Goal: Transaction & Acquisition: Download file/media

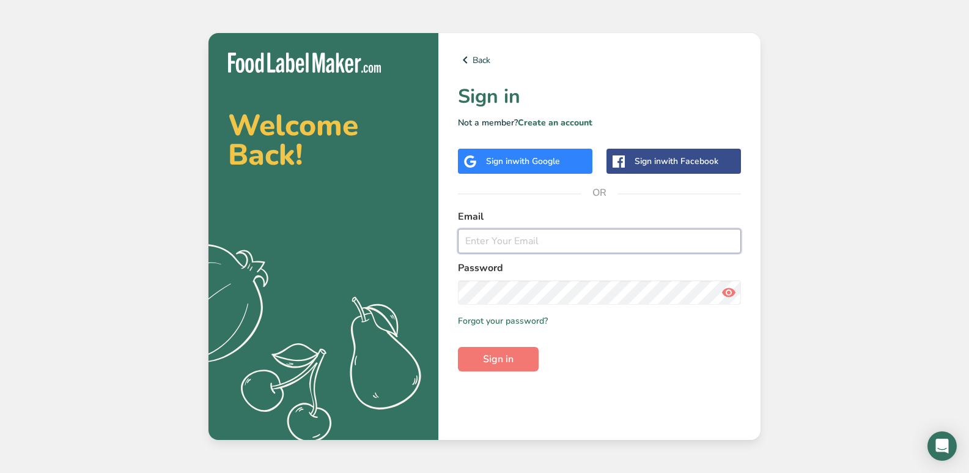
type input "[EMAIL_ADDRESS][DOMAIN_NAME]"
click at [524, 162] on span "with Google" at bounding box center [536, 161] width 48 height 12
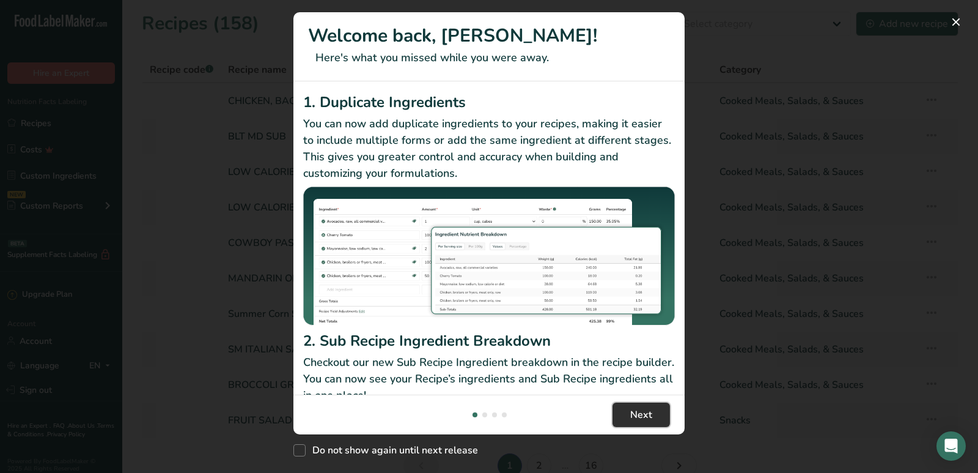
click at [643, 411] on span "Next" at bounding box center [641, 414] width 22 height 15
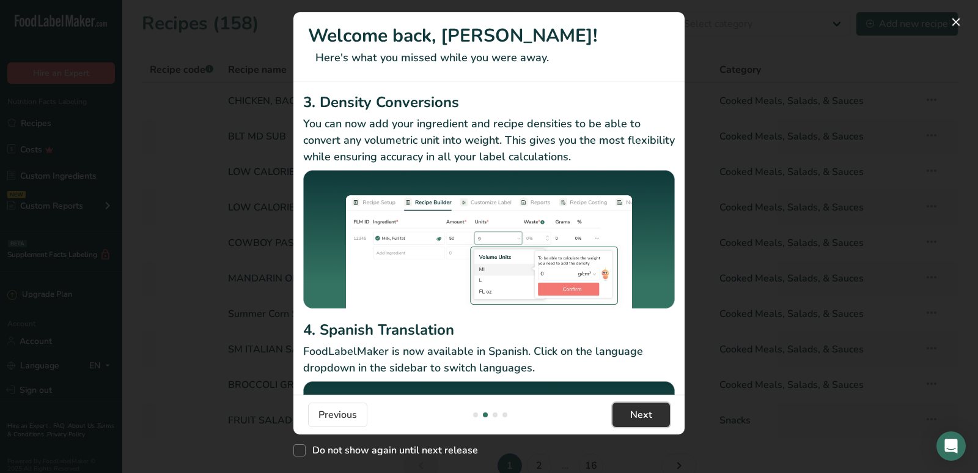
click at [643, 411] on span "Next" at bounding box center [641, 414] width 22 height 15
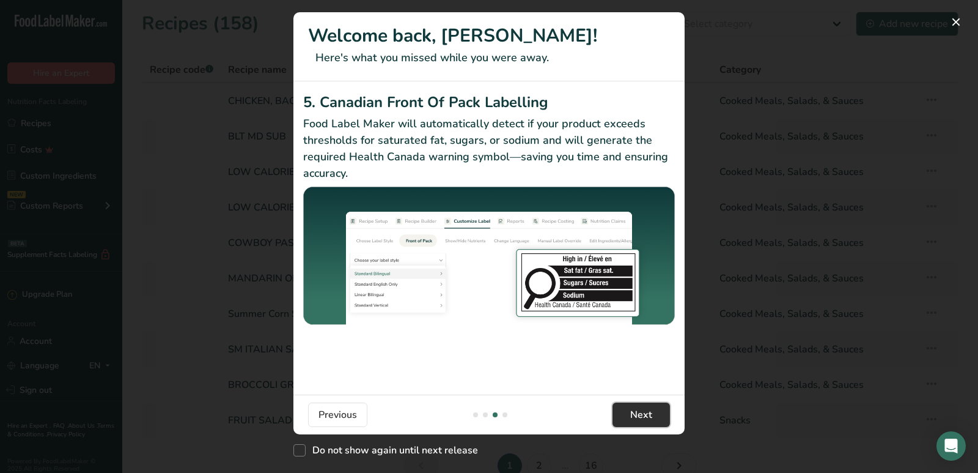
click at [643, 411] on span "Next" at bounding box center [641, 414] width 22 height 15
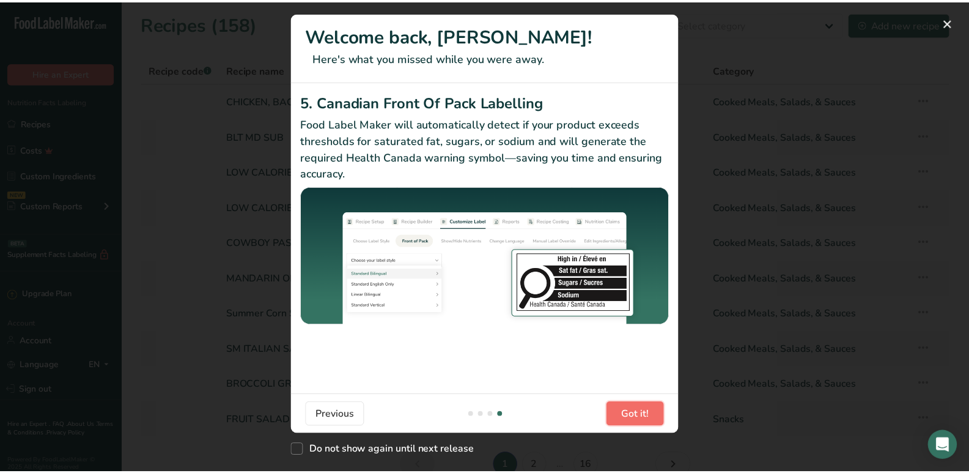
scroll to position [0, 1174]
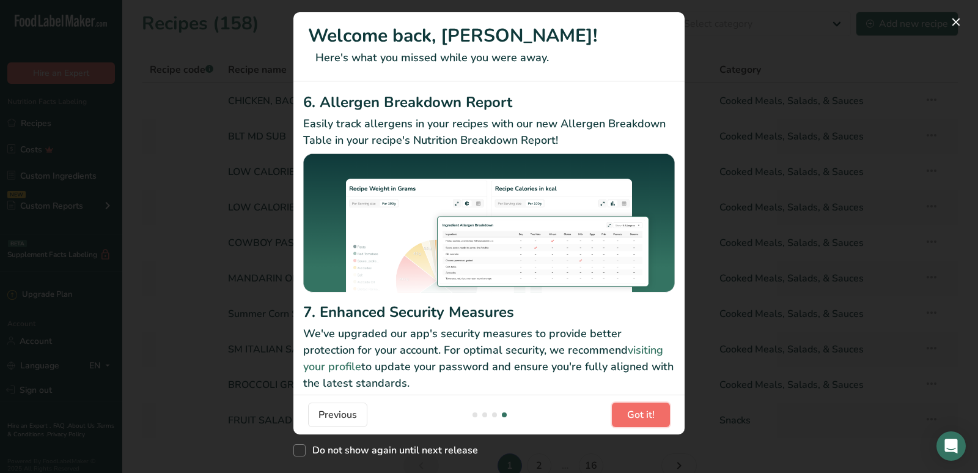
click at [643, 411] on span "Got it!" at bounding box center [641, 414] width 28 height 15
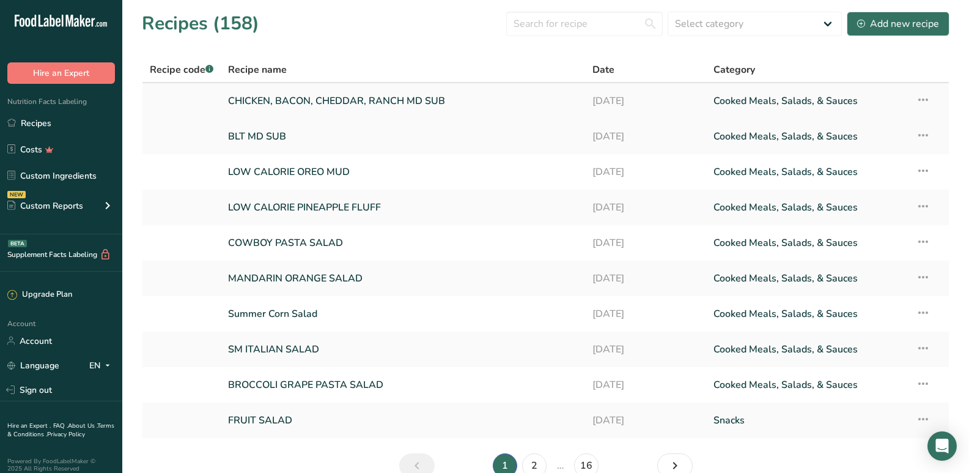
click at [377, 98] on link "CHICKEN, BACON, CHEDDAR, RANCH MD SUB" at bounding box center [402, 101] width 349 height 26
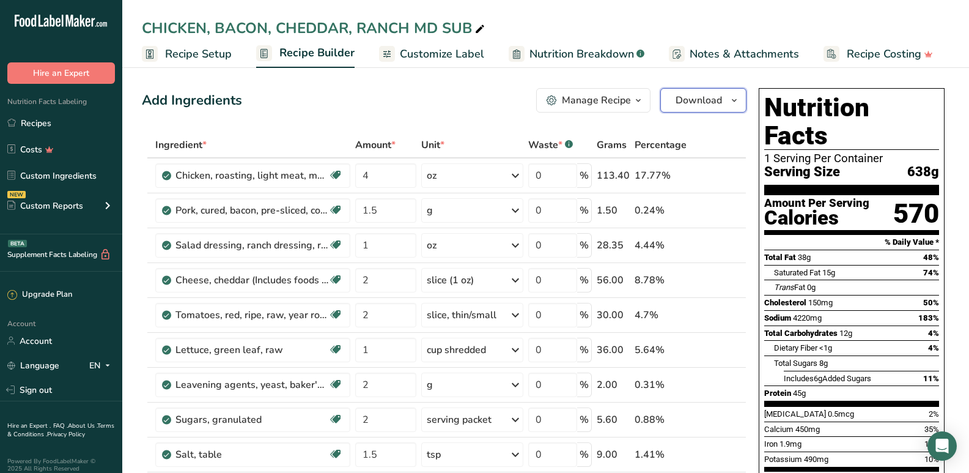
click at [707, 99] on span "Download" at bounding box center [699, 100] width 46 height 15
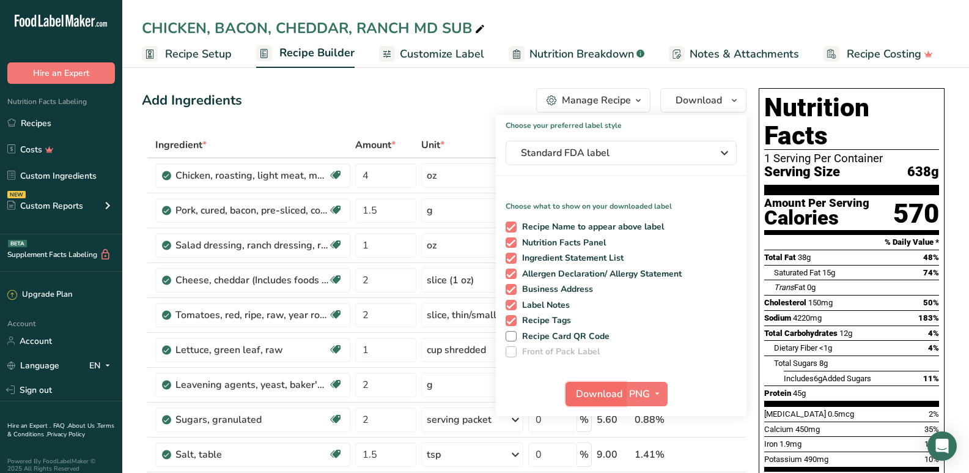
click at [587, 394] on span "Download" at bounding box center [599, 393] width 46 height 15
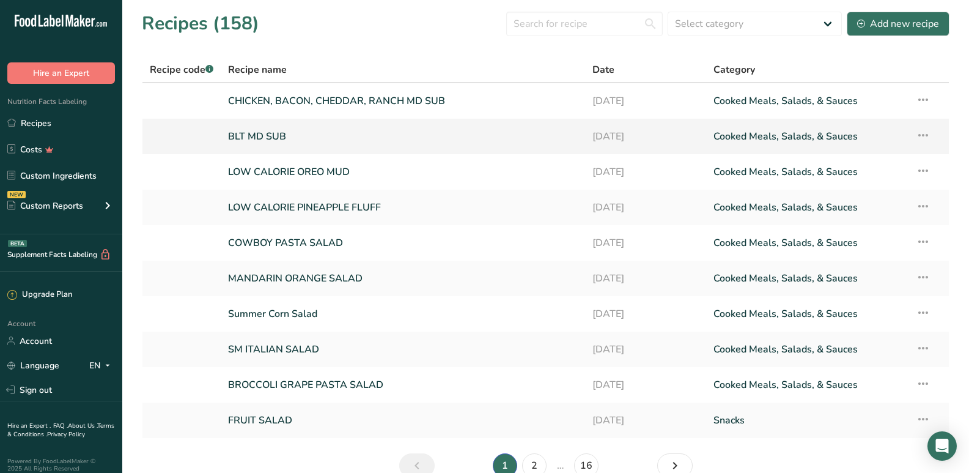
click at [418, 138] on link "BLT MD SUB" at bounding box center [402, 136] width 349 height 26
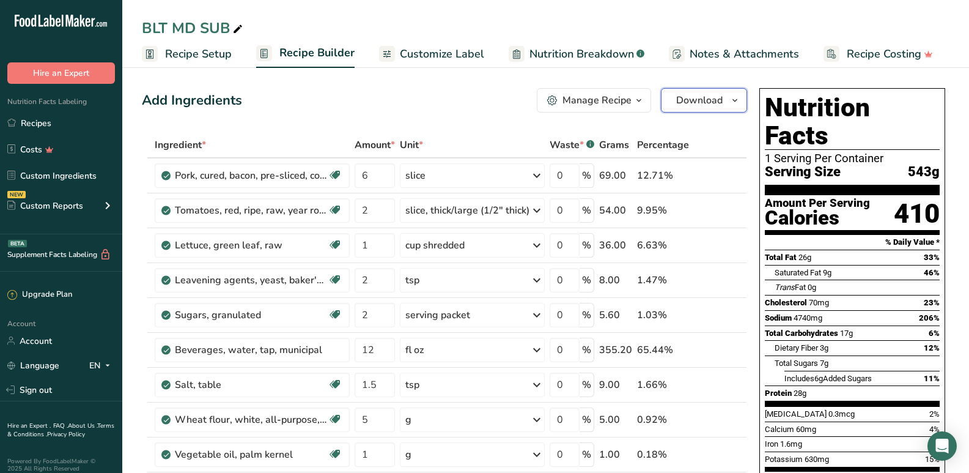
click at [702, 97] on span "Download" at bounding box center [699, 100] width 46 height 15
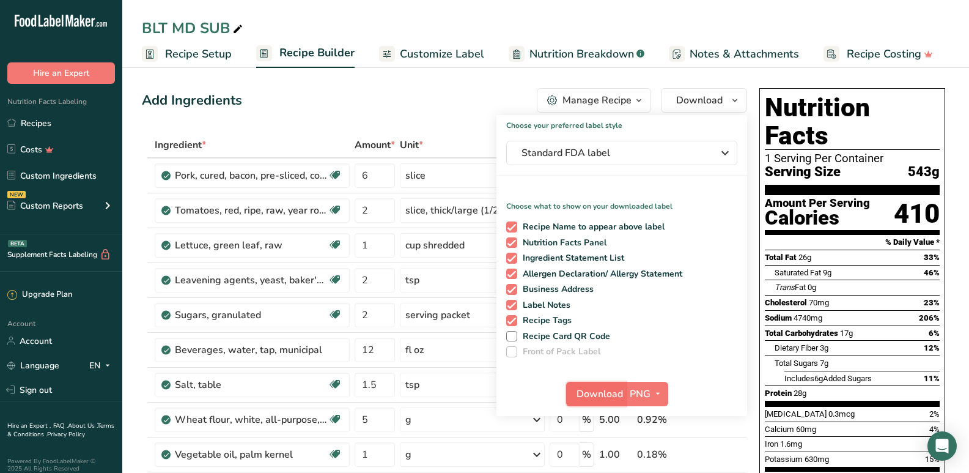
click at [602, 394] on span "Download" at bounding box center [599, 393] width 46 height 15
click at [602, 392] on span "Download" at bounding box center [599, 393] width 46 height 15
